Goal: Information Seeking & Learning: Check status

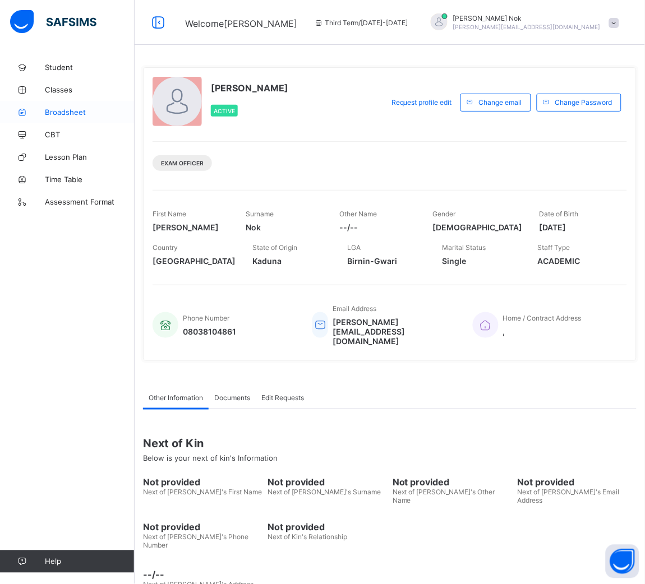
click at [65, 111] on span "Broadsheet" at bounding box center [90, 112] width 90 height 9
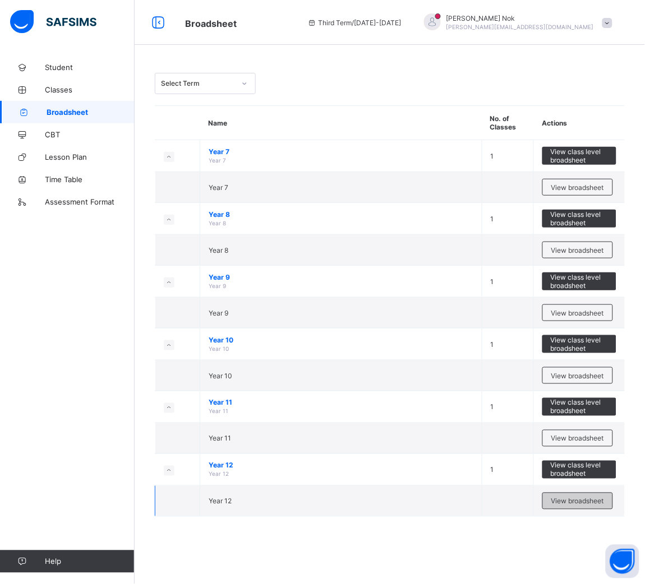
click at [584, 497] on div "View broadsheet" at bounding box center [577, 501] width 71 height 17
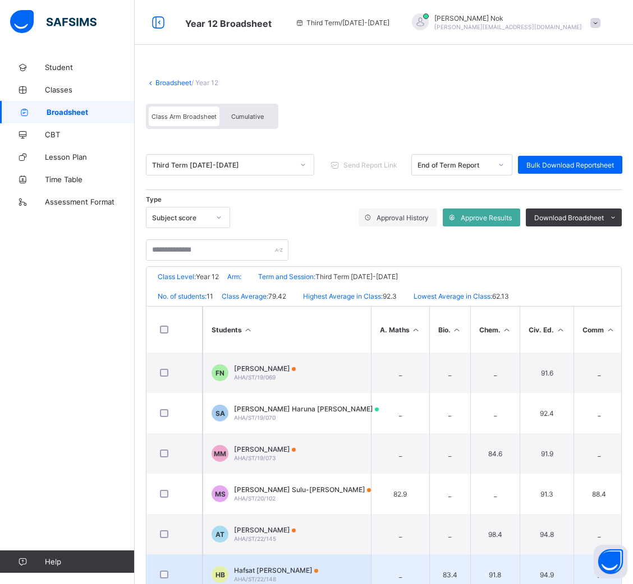
click at [277, 567] on span "Hafsat [PERSON_NAME]" at bounding box center [276, 571] width 84 height 8
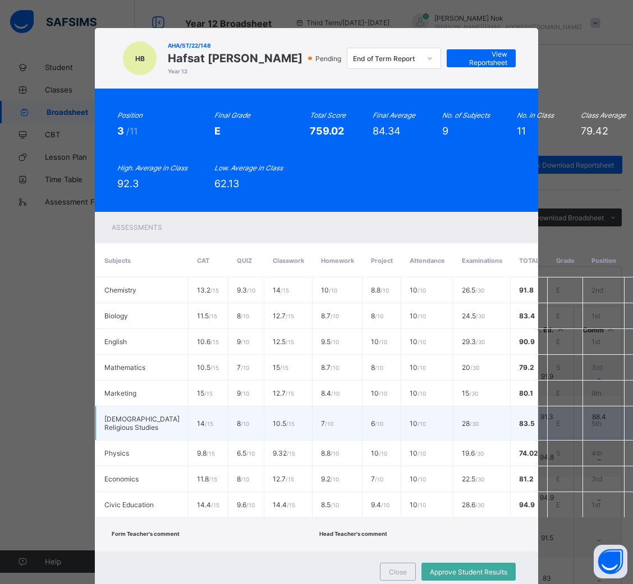
scroll to position [100, 0]
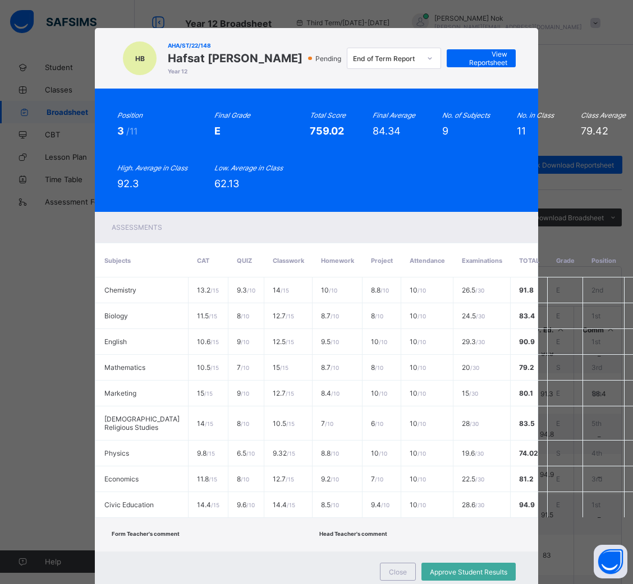
click at [381, 194] on div "Position 3 /11 Final Grade E Total Score 759.02 Final Average 84.34 No. of Subj…" at bounding box center [316, 150] width 443 height 123
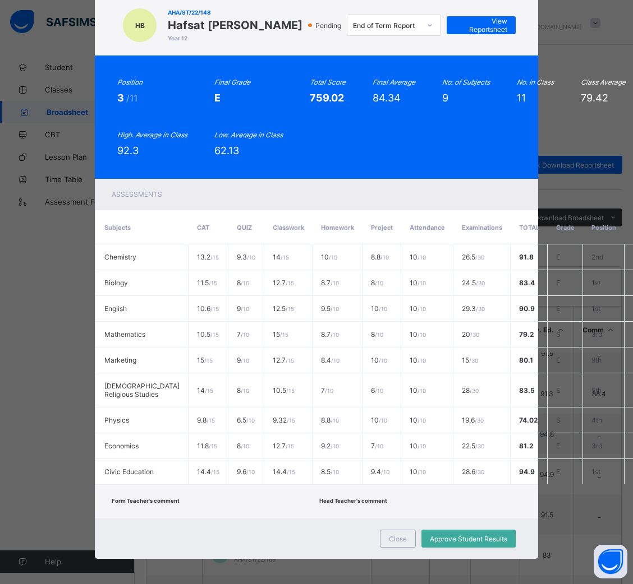
scroll to position [62, 0]
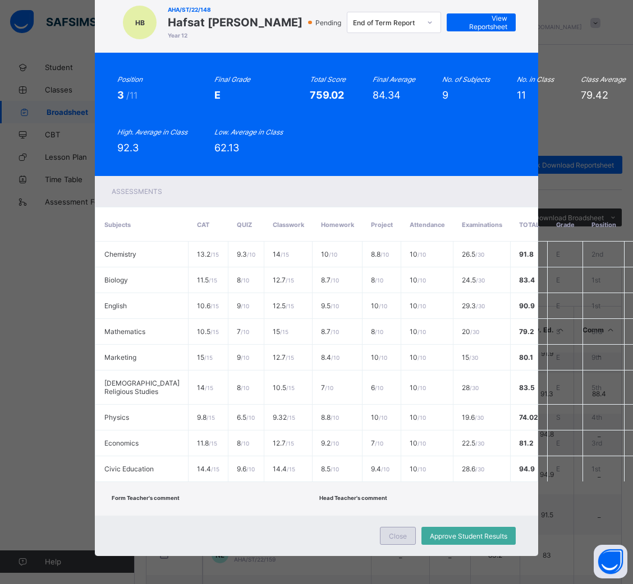
click at [398, 532] on span "Close" at bounding box center [398, 536] width 18 height 8
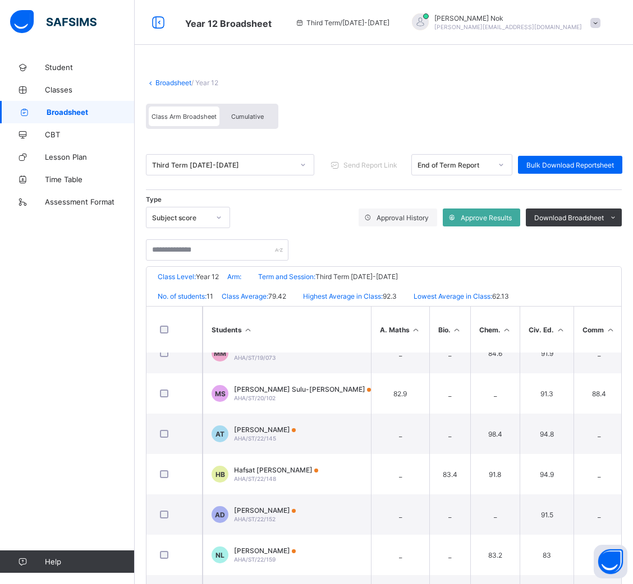
click at [209, 167] on div "Third Term [DATE]-[DATE]" at bounding box center [222, 165] width 141 height 8
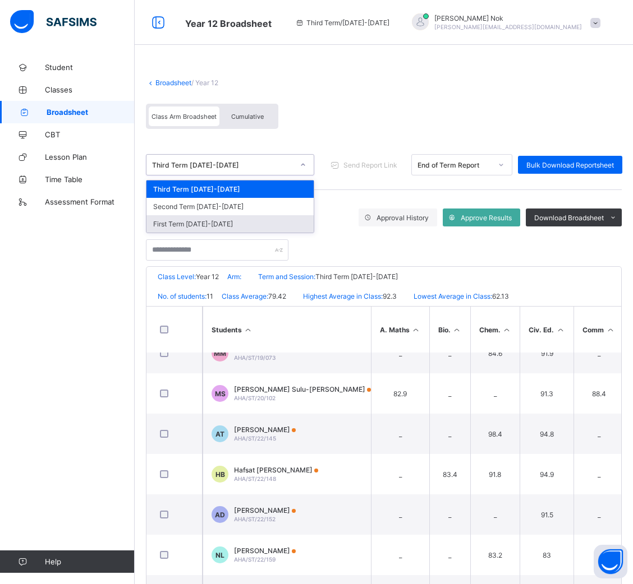
click at [217, 220] on div "First Term [DATE]-[DATE]" at bounding box center [229, 223] width 167 height 17
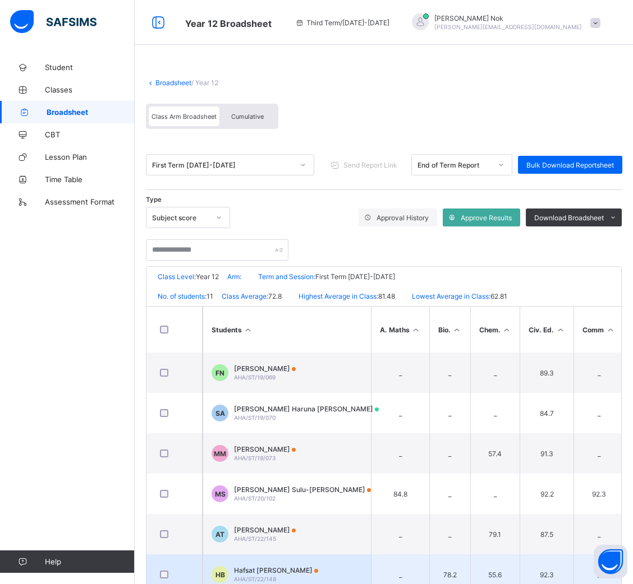
click at [271, 568] on span "Hafsat [PERSON_NAME]" at bounding box center [276, 571] width 84 height 8
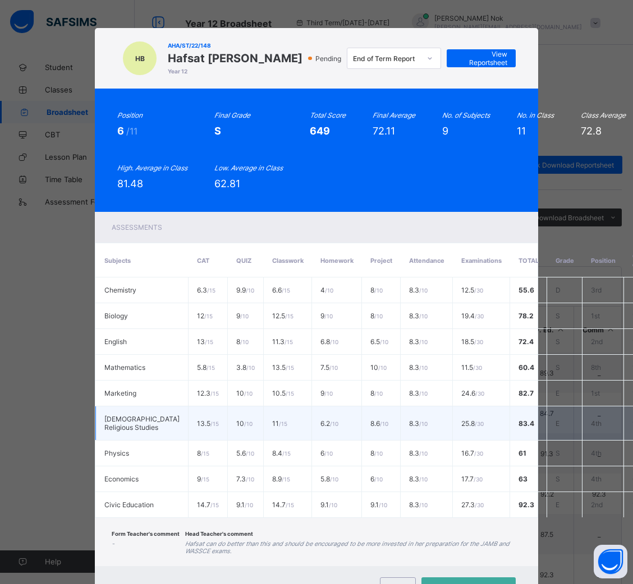
click at [104, 426] on span "[DEMOGRAPHIC_DATA] Religious Studies" at bounding box center [141, 423] width 75 height 17
click at [104, 416] on span "[DEMOGRAPHIC_DATA] Religious Studies" at bounding box center [141, 423] width 75 height 17
click at [116, 422] on span "[DEMOGRAPHIC_DATA] Religious Studies" at bounding box center [141, 423] width 75 height 17
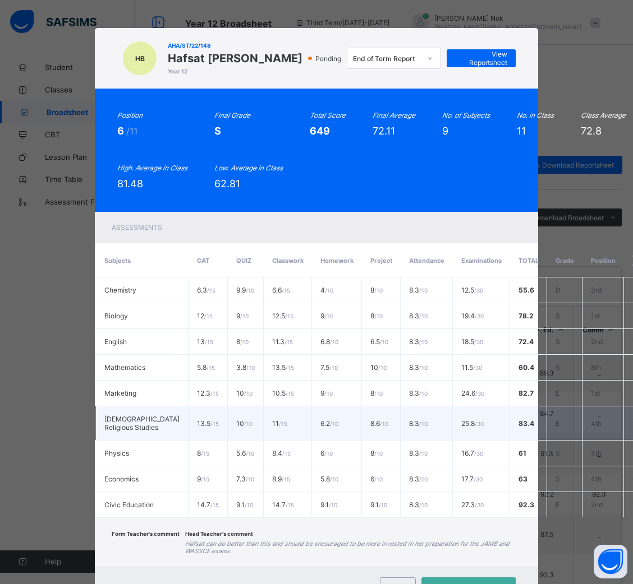
click at [107, 417] on span "[DEMOGRAPHIC_DATA] Religious Studies" at bounding box center [141, 423] width 75 height 17
copy span "[DEMOGRAPHIC_DATA] Religious Studies"
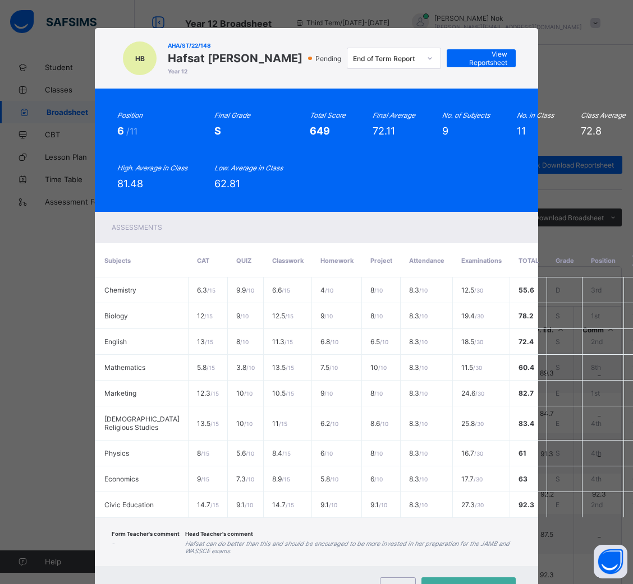
click at [366, 191] on div "Position 6 /11 Final Grade S Total Score 649 Final Average 72.11 No. of Subject…" at bounding box center [316, 150] width 443 height 123
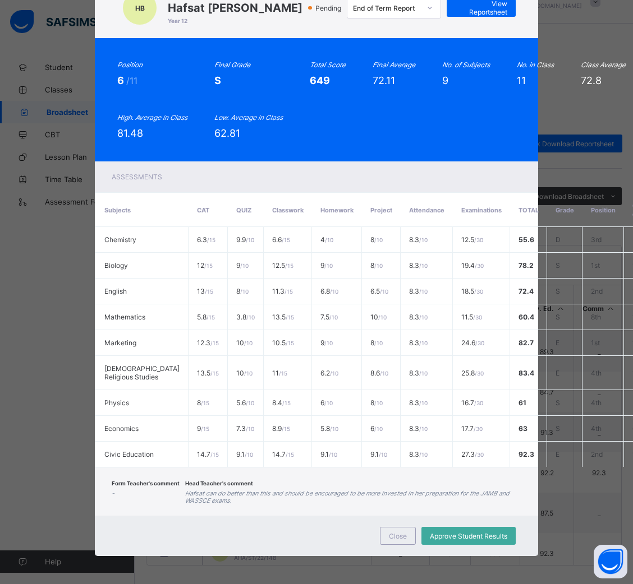
scroll to position [23, 0]
click at [447, 532] on span "Approve Student Results" at bounding box center [468, 536] width 77 height 8
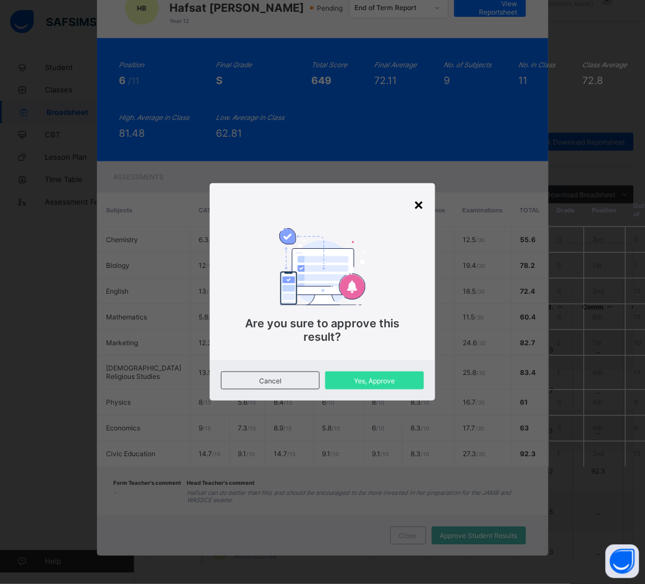
click at [416, 214] on div "×" at bounding box center [418, 204] width 11 height 19
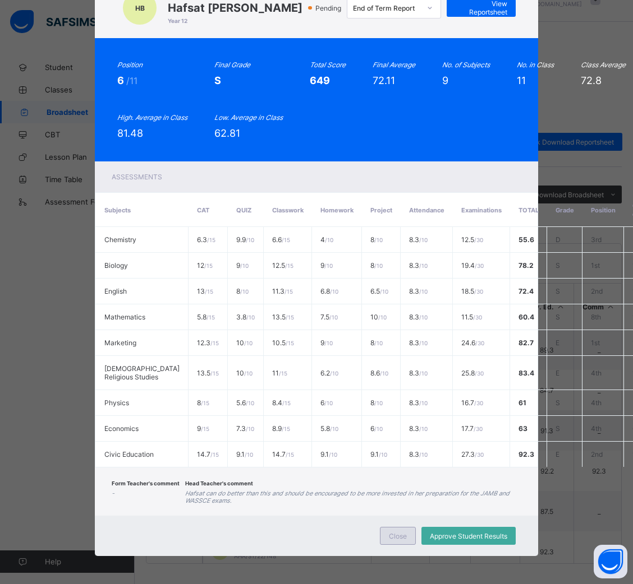
click at [400, 530] on div "Close" at bounding box center [398, 536] width 36 height 18
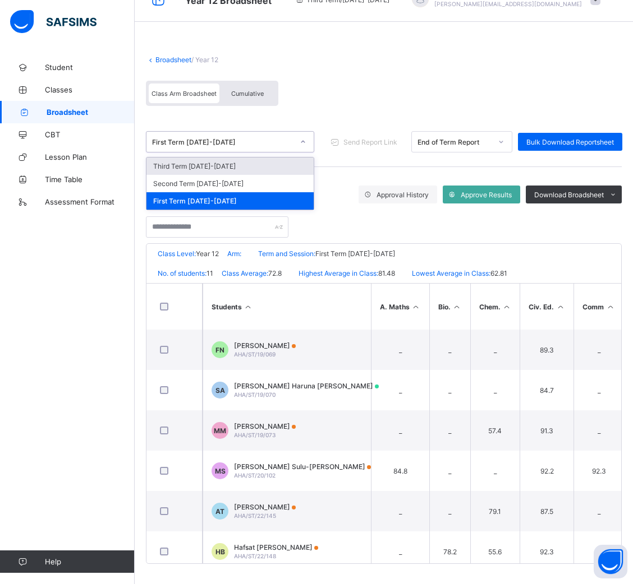
click at [208, 142] on div "First Term [DATE]-[DATE]" at bounding box center [222, 142] width 141 height 8
click at [191, 181] on div "Second Term [DATE]-[DATE]" at bounding box center [229, 183] width 167 height 17
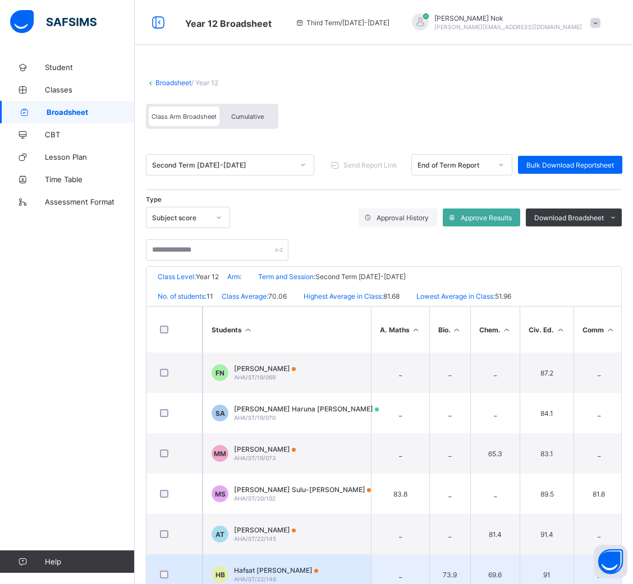
click at [257, 570] on span "Hafsat [PERSON_NAME]" at bounding box center [276, 571] width 84 height 8
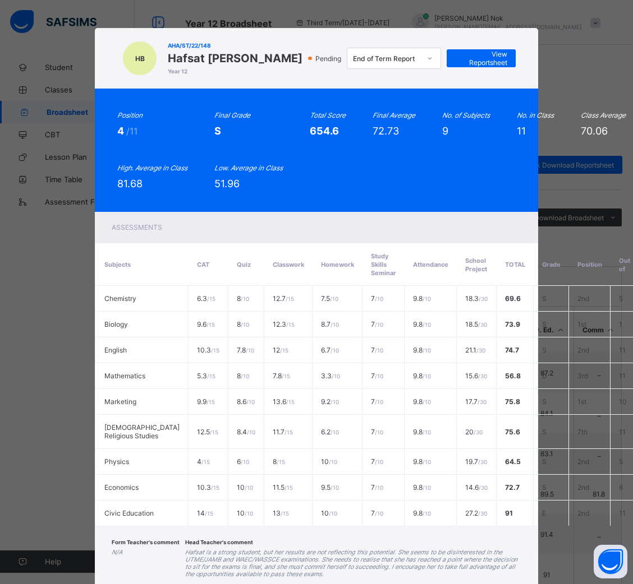
click at [321, 195] on div "Position 4 /11 Final Grade S Total Score 654.6 Final Average 72.73 No. of Subje…" at bounding box center [316, 150] width 443 height 123
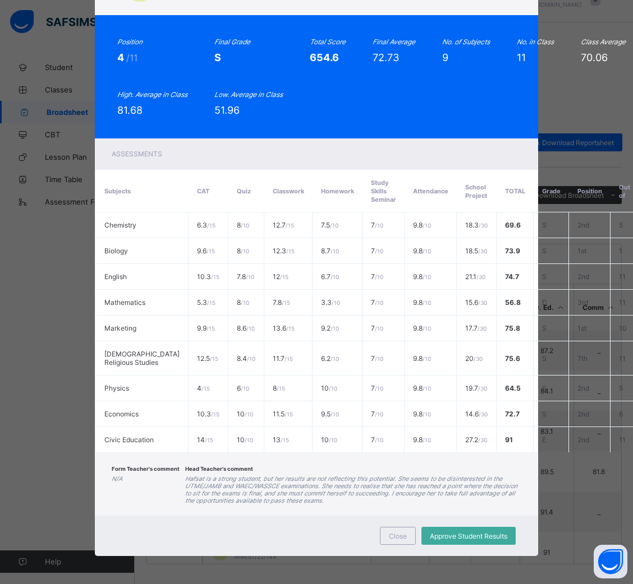
scroll to position [23, 0]
click at [392, 532] on span "Close" at bounding box center [398, 536] width 18 height 8
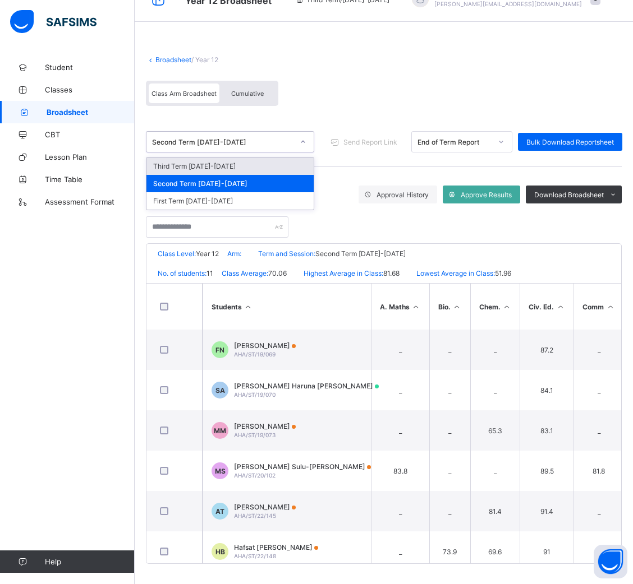
click at [269, 138] on div "Second Term [DATE]-[DATE]" at bounding box center [222, 142] width 141 height 8
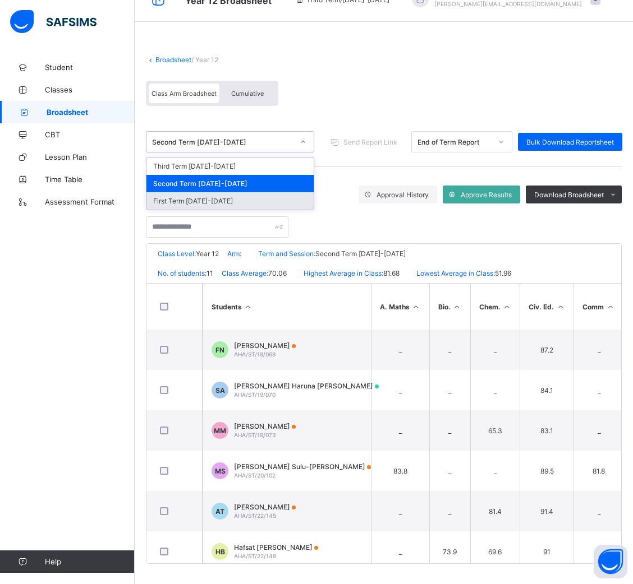
click at [177, 197] on div "First Term [DATE]-[DATE]" at bounding box center [229, 200] width 167 height 17
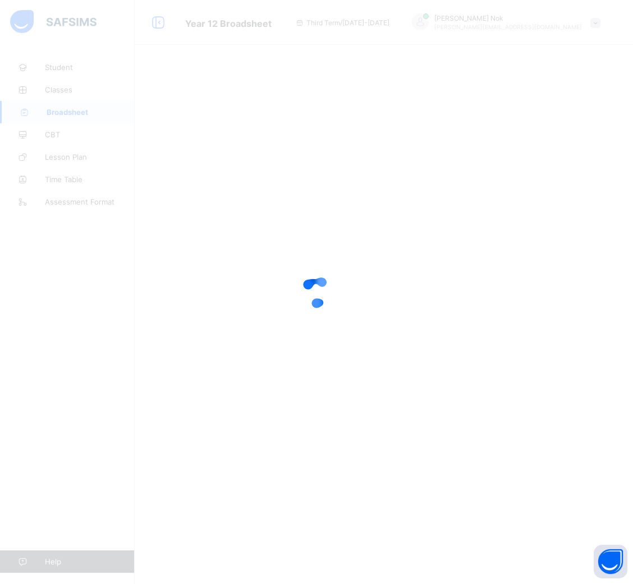
scroll to position [0, 0]
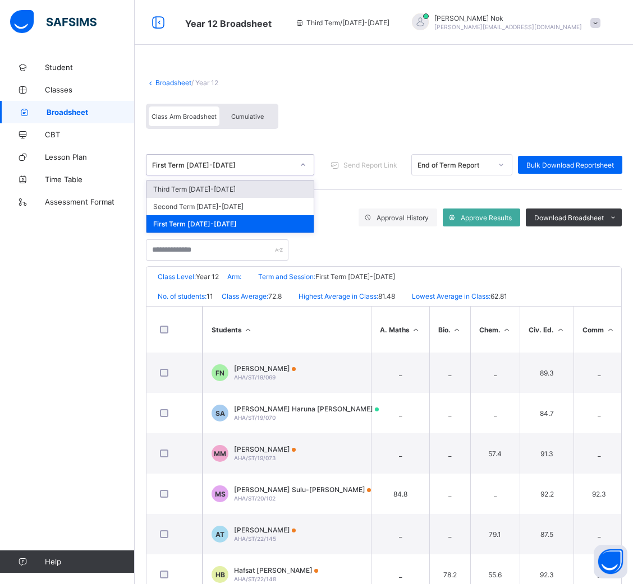
click at [258, 163] on div "First Term [DATE]-[DATE]" at bounding box center [222, 165] width 141 height 8
click at [203, 190] on div "Third Term [DATE]-[DATE]" at bounding box center [229, 189] width 167 height 17
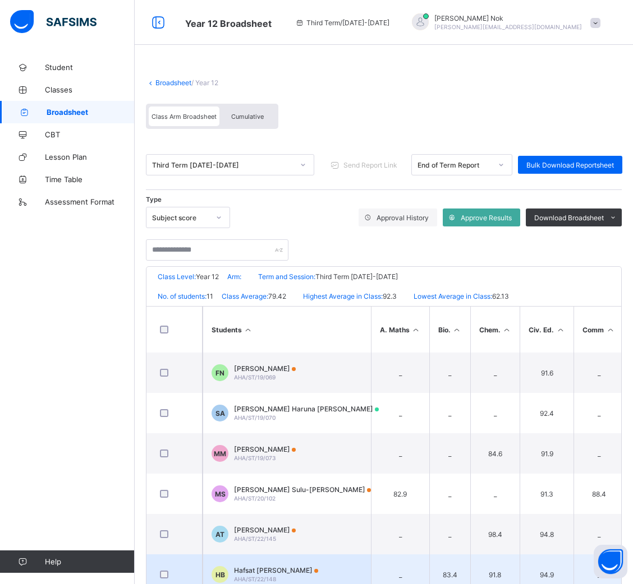
click at [298, 570] on span "Hafsat [PERSON_NAME]" at bounding box center [276, 571] width 84 height 8
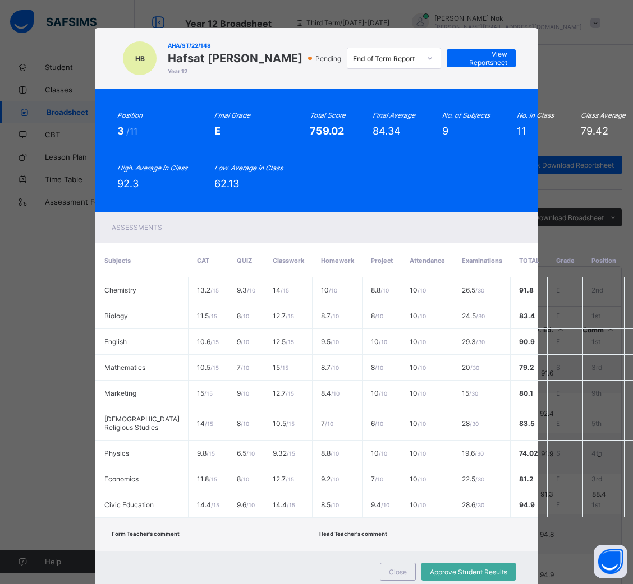
click at [363, 159] on div "Position 3 /11 Final Grade E Total Score 759.02 Final Average 84.34 No. of Subj…" at bounding box center [316, 150] width 398 height 79
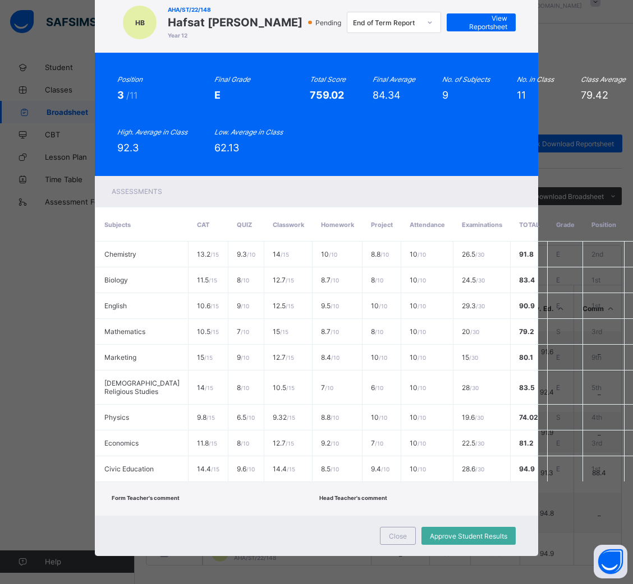
scroll to position [23, 0]
click at [399, 527] on div "Close" at bounding box center [398, 536] width 36 height 18
